Goal: Task Accomplishment & Management: Check status

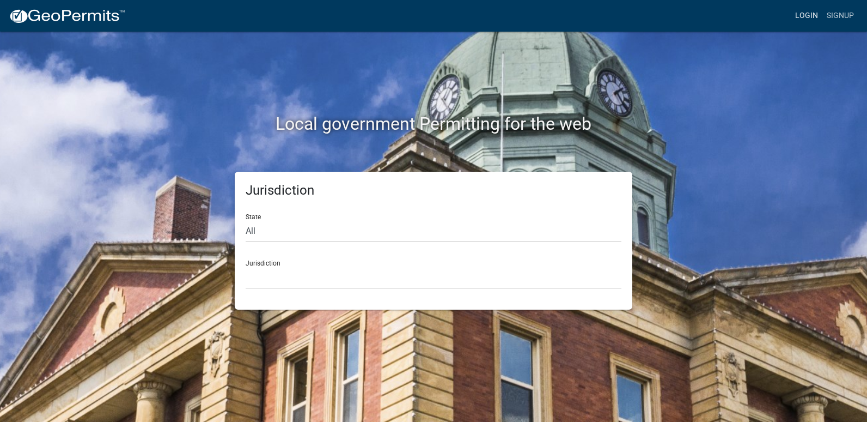
click at [798, 17] on link "Login" at bounding box center [807, 15] width 32 height 21
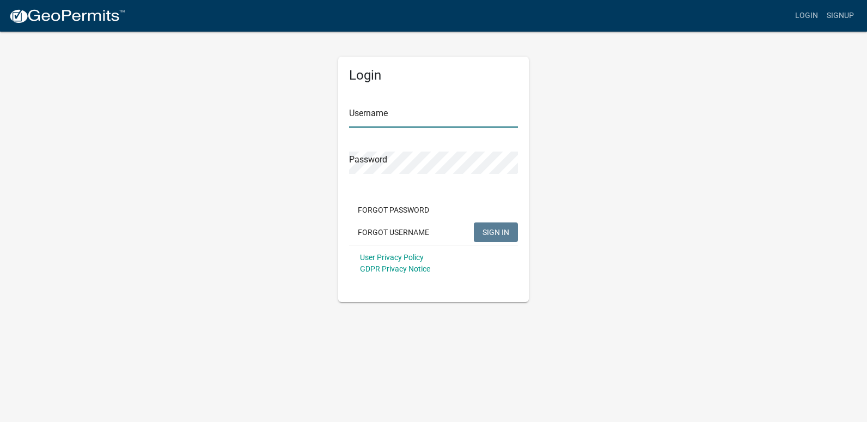
type input "ricktryon"
click at [486, 233] on span "SIGN IN" at bounding box center [496, 231] width 27 height 9
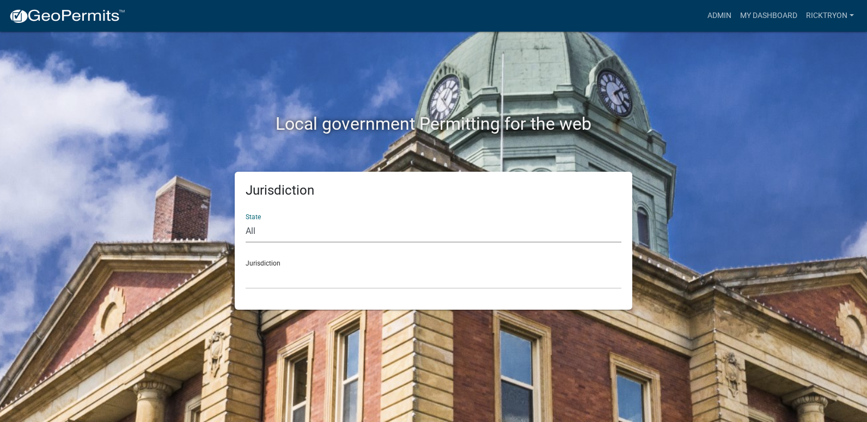
click at [293, 230] on select "All [US_STATE] [US_STATE] [US_STATE] [US_STATE] [US_STATE] [US_STATE] [US_STATE…" at bounding box center [434, 231] width 376 height 22
select select "[US_STATE]"
click at [246, 220] on select "All [US_STATE] [US_STATE] [US_STATE] [US_STATE] [US_STATE] [US_STATE] [US_STATE…" at bounding box center [434, 231] width 376 height 22
drag, startPoint x: 315, startPoint y: 288, endPoint x: 315, endPoint y: 281, distance: 7.1
click at [315, 285] on select "City of [GEOGRAPHIC_DATA], [US_STATE] City of [GEOGRAPHIC_DATA], [US_STATE] Cit…" at bounding box center [434, 277] width 376 height 22
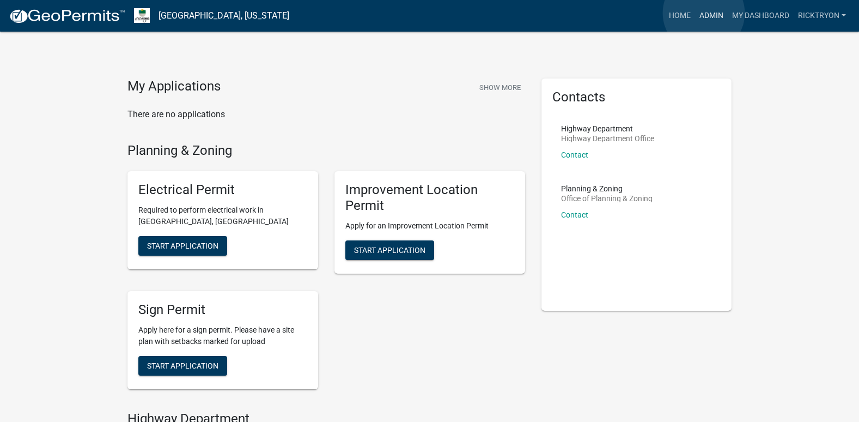
click at [704, 13] on link "Admin" at bounding box center [711, 15] width 33 height 21
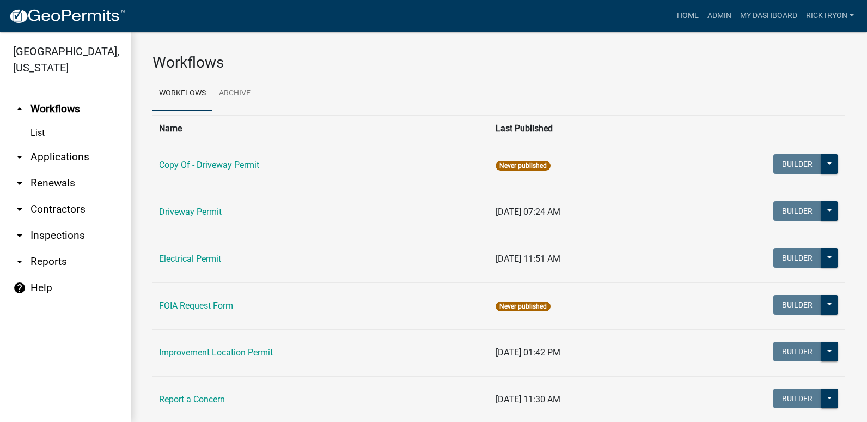
click at [20, 160] on icon "arrow_drop_down" at bounding box center [19, 156] width 13 height 13
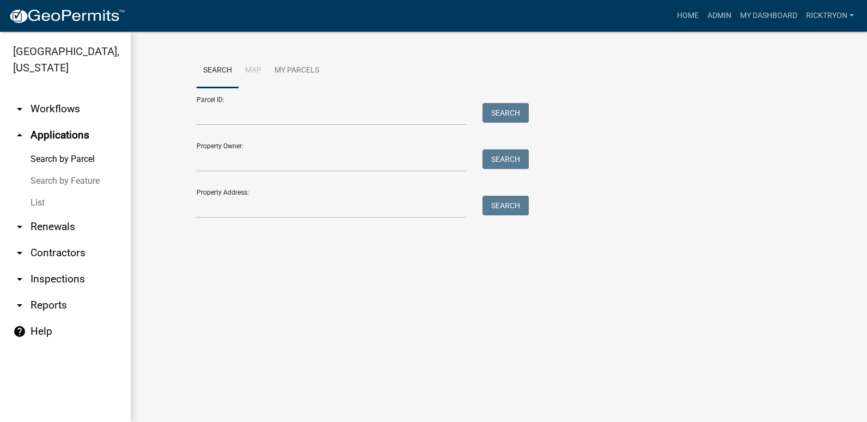
click at [44, 203] on link "List" at bounding box center [65, 203] width 131 height 22
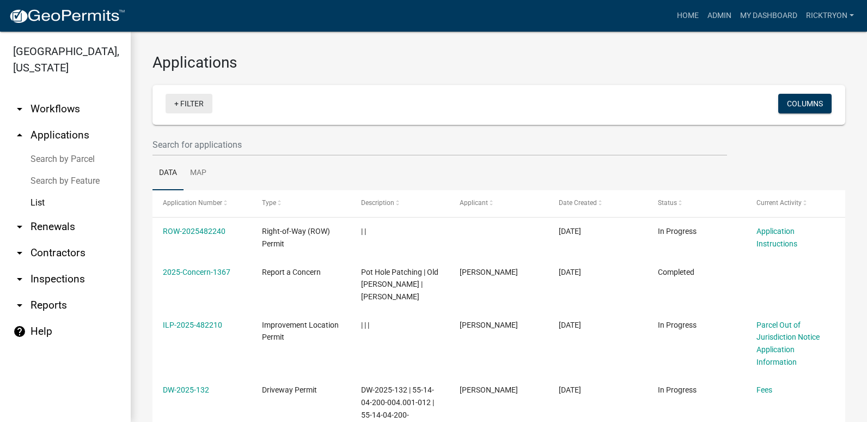
click at [196, 102] on link "+ Filter" at bounding box center [189, 104] width 47 height 20
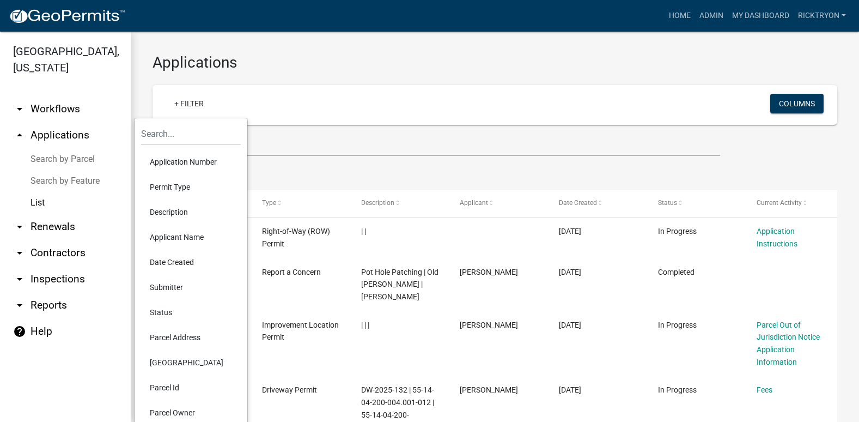
click at [187, 162] on li "Application Number" at bounding box center [191, 161] width 100 height 25
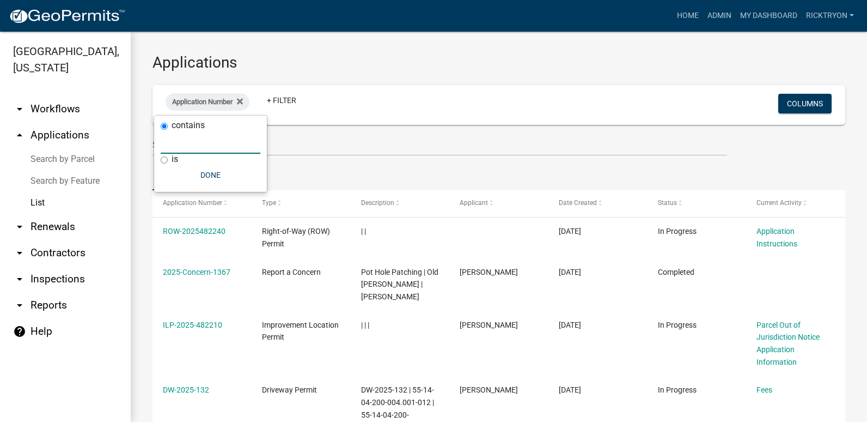
click at [189, 148] on input "text" at bounding box center [211, 142] width 100 height 22
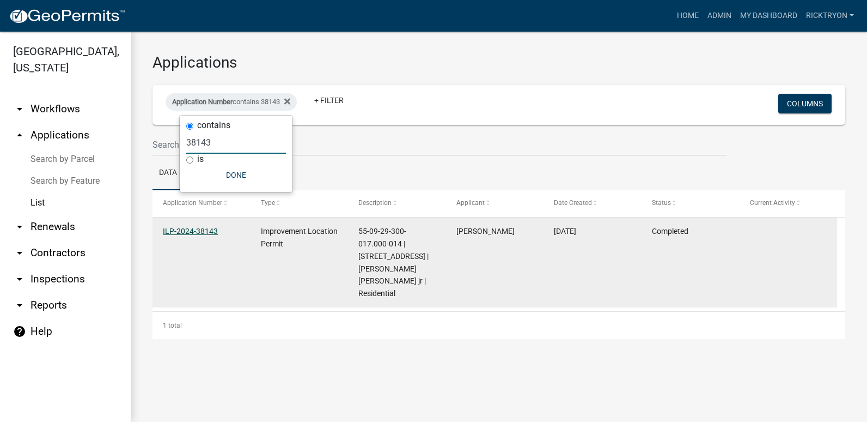
type input "38143"
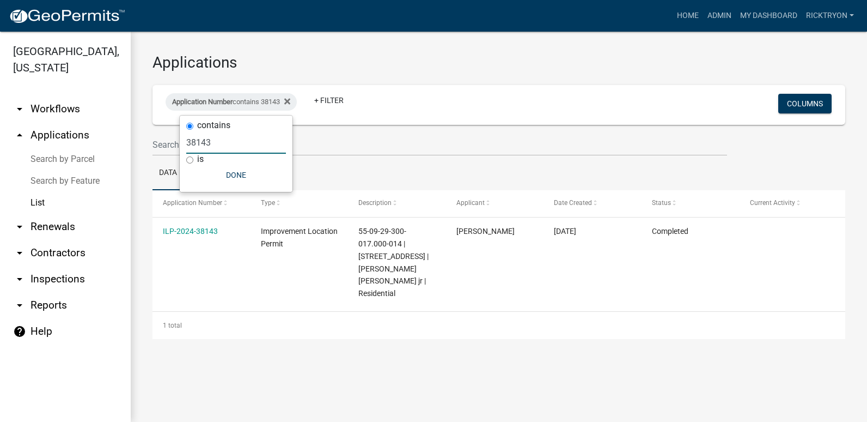
click at [188, 227] on link "ILP-2024-38143" at bounding box center [190, 231] width 55 height 9
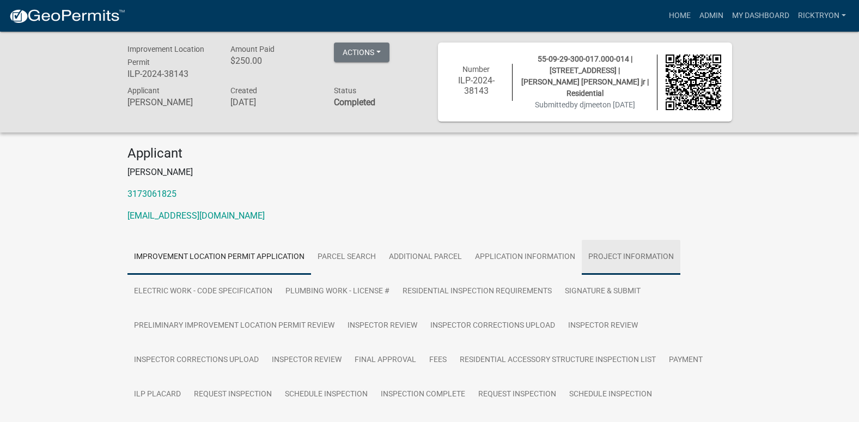
click at [605, 250] on link "Project Information" at bounding box center [631, 257] width 99 height 35
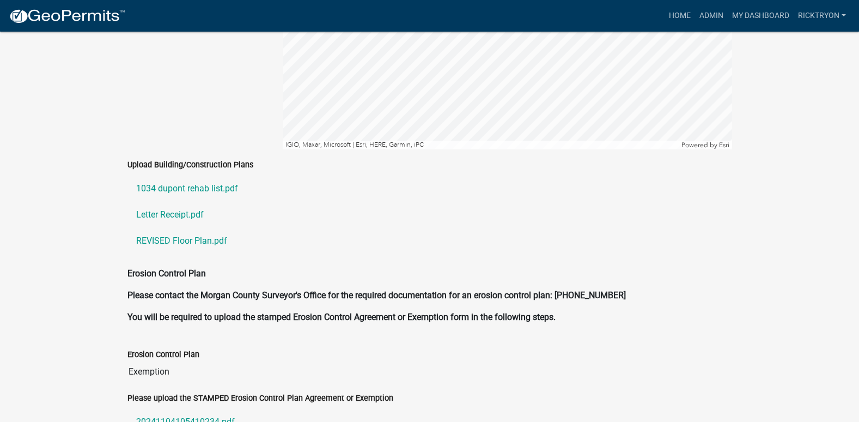
scroll to position [2397, 0]
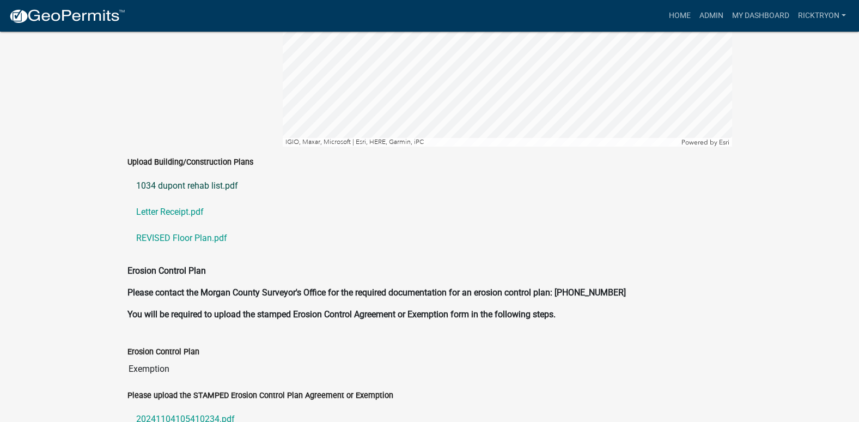
click at [188, 173] on link "1034 dupont rehab list.pdf" at bounding box center [429, 186] width 605 height 26
click at [167, 225] on link "REVISED Floor Plan.pdf" at bounding box center [429, 238] width 605 height 26
click at [168, 199] on link "Letter Receipt.pdf" at bounding box center [429, 212] width 605 height 26
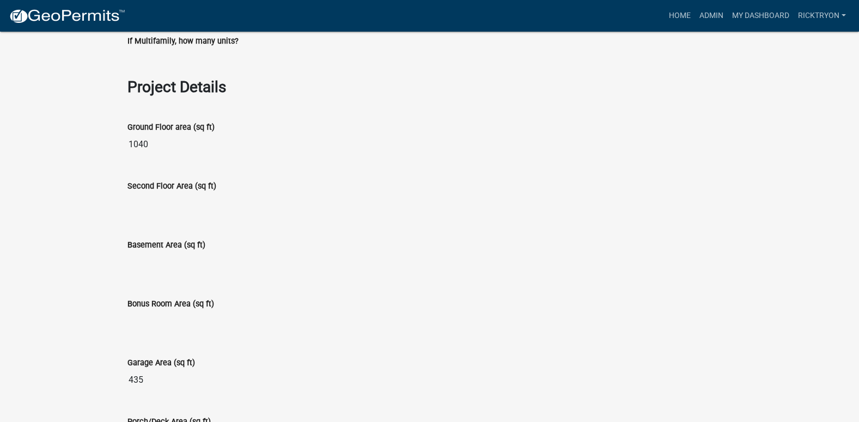
scroll to position [817, 0]
